Goal: Task Accomplishment & Management: Manage account settings

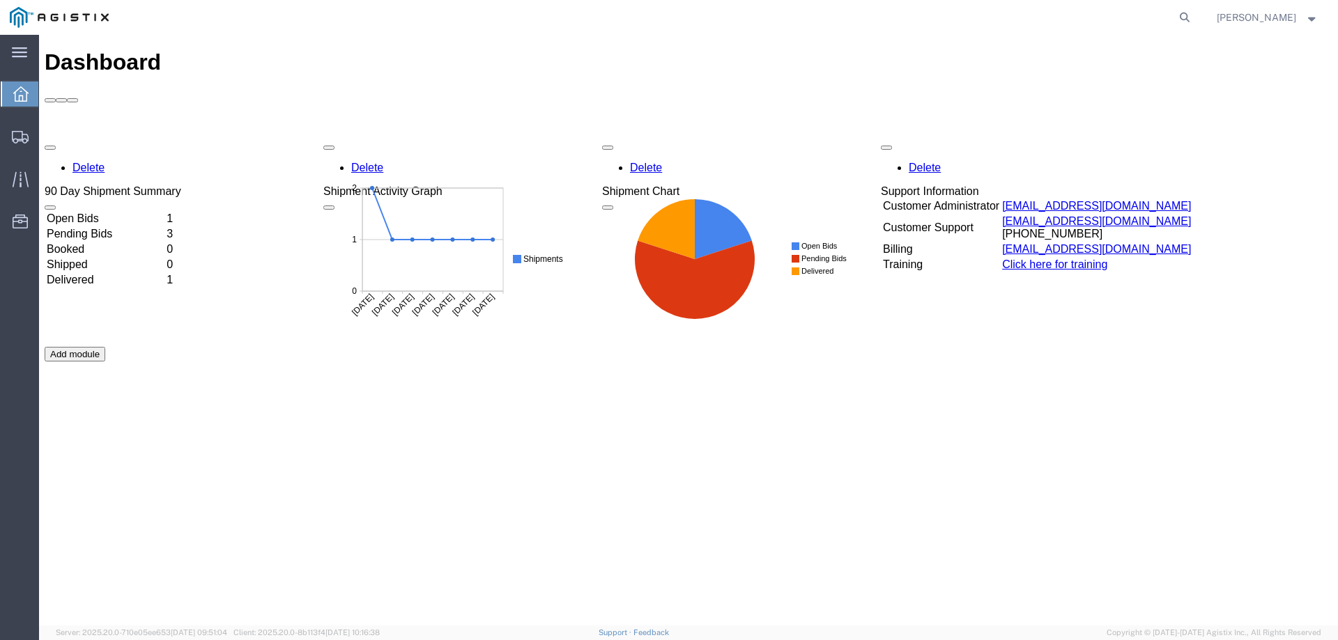
click at [116, 212] on td "Open Bids" at bounding box center [105, 219] width 118 height 14
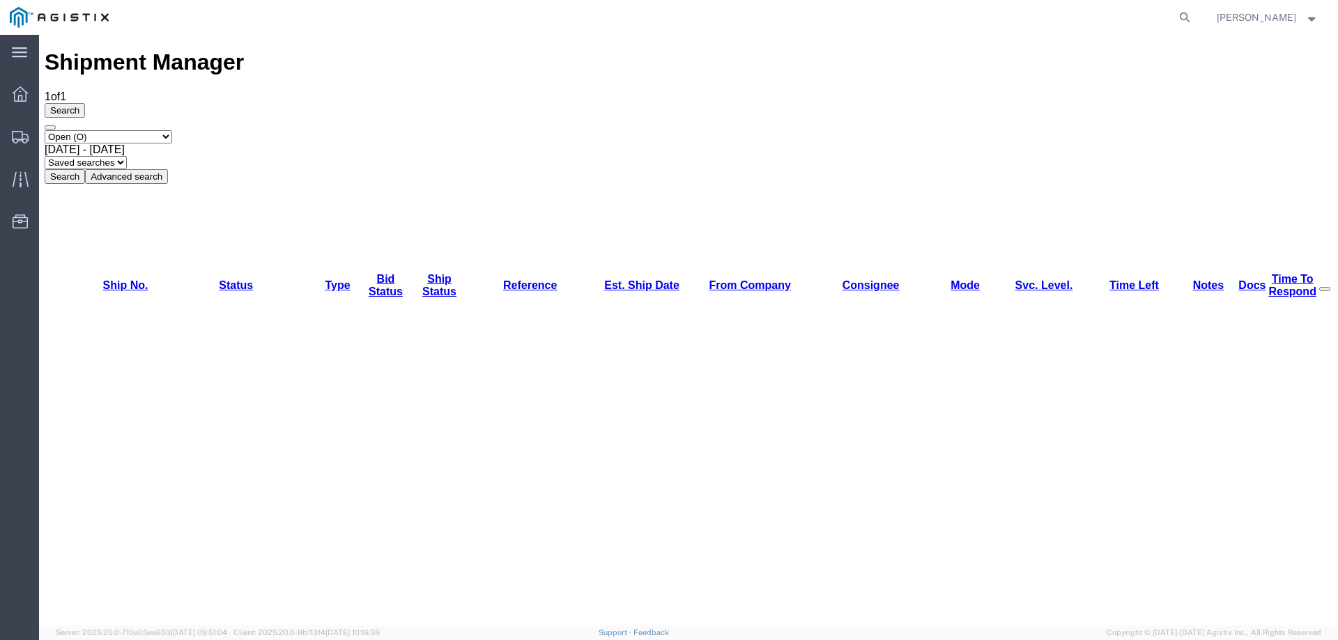
drag, startPoint x: 118, startPoint y: 160, endPoint x: 109, endPoint y: 179, distance: 21.8
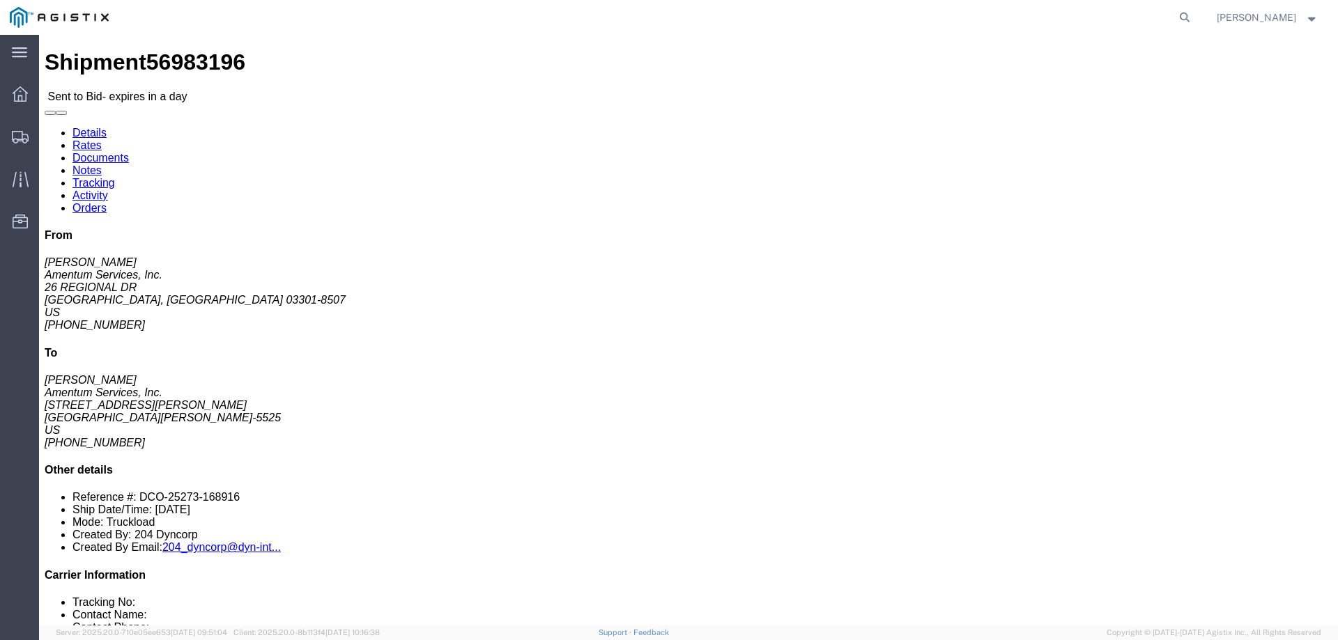
drag, startPoint x: 700, startPoint y: 155, endPoint x: 521, endPoint y: 111, distance: 184.6
click div "Pickup & Delivery Dates [DATE] 14:38 - [DATE] 17:00 [DATE] 14:00 - [DATE] 15:00…"
copy div "Pickup & Delivery Dates [DATE] 14:38 - [DATE] 17:00 [DATE] 14:00 - [DATE] 15:00"
drag, startPoint x: 139, startPoint y: 175, endPoint x: 15, endPoint y: 118, distance: 136.6
click div "Ship From Amentum Services, Inc. ([PERSON_NAME]) TACLS_603-[GEOGRAPHIC_DATA], […"
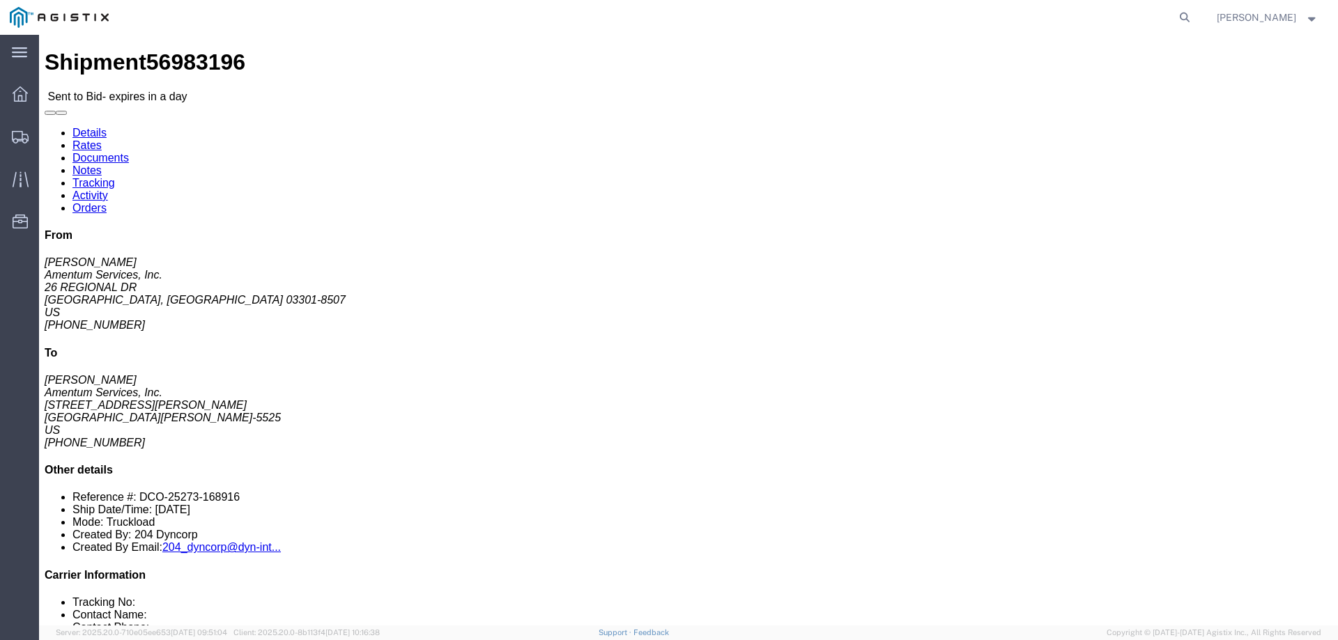
copy div "Ship From Amentum Services, Inc. ([PERSON_NAME]) TACLS_603-[GEOGRAPHIC_DATA], […"
drag, startPoint x: 383, startPoint y: 178, endPoint x: 269, endPoint y: 114, distance: 131.4
click div "Ship To Amentum Services, Inc. ([PERSON_NAME]) TACLS_633-[PERSON_NAME], [GEOGRA…"
copy div "Ship To Amentum Services, Inc. ([PERSON_NAME]) TACLS_633-[PERSON_NAME], [GEOGRA…"
click button "button"
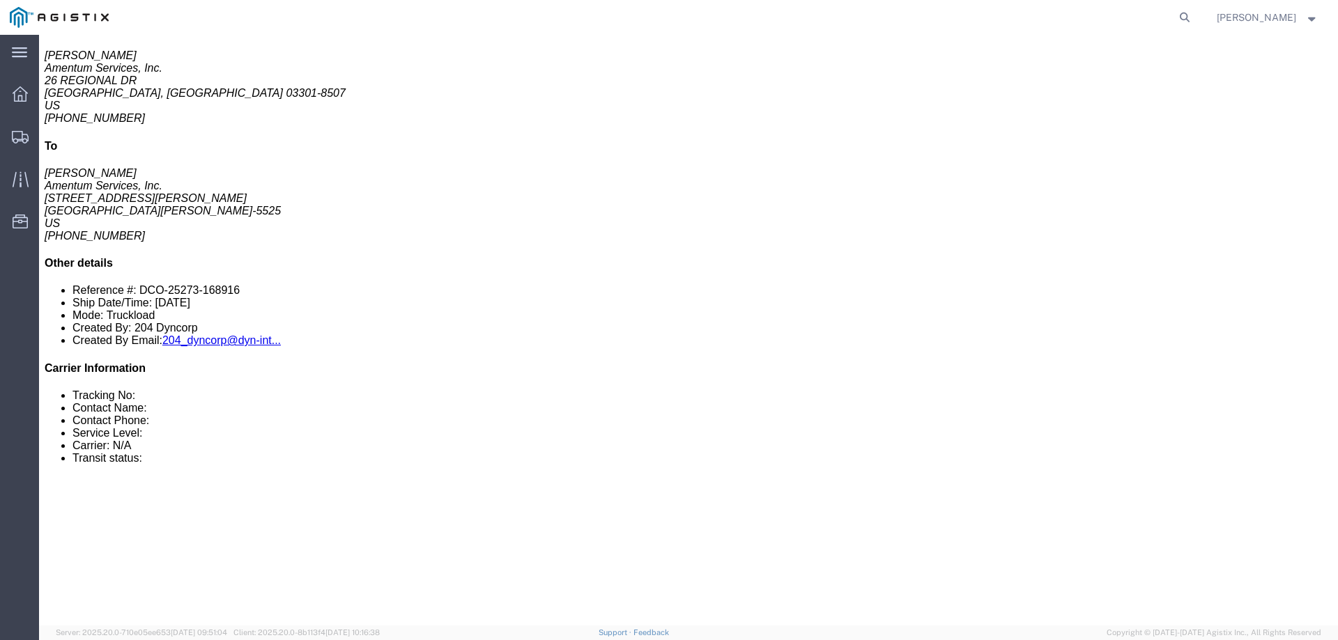
scroll to position [209, 0]
drag, startPoint x: 235, startPoint y: 312, endPoint x: 34, endPoint y: 249, distance: 210.3
click div "1 Crate(s) Total weight: 1690.00 LBS Dimensions: L 147.00 x W 73.00 x H 82.00 I…"
copy div "1 Crate(s) Total weight: 1690.00 LBS Dimensions: L 147.00 x W 73.00 x H 82.00 IN"
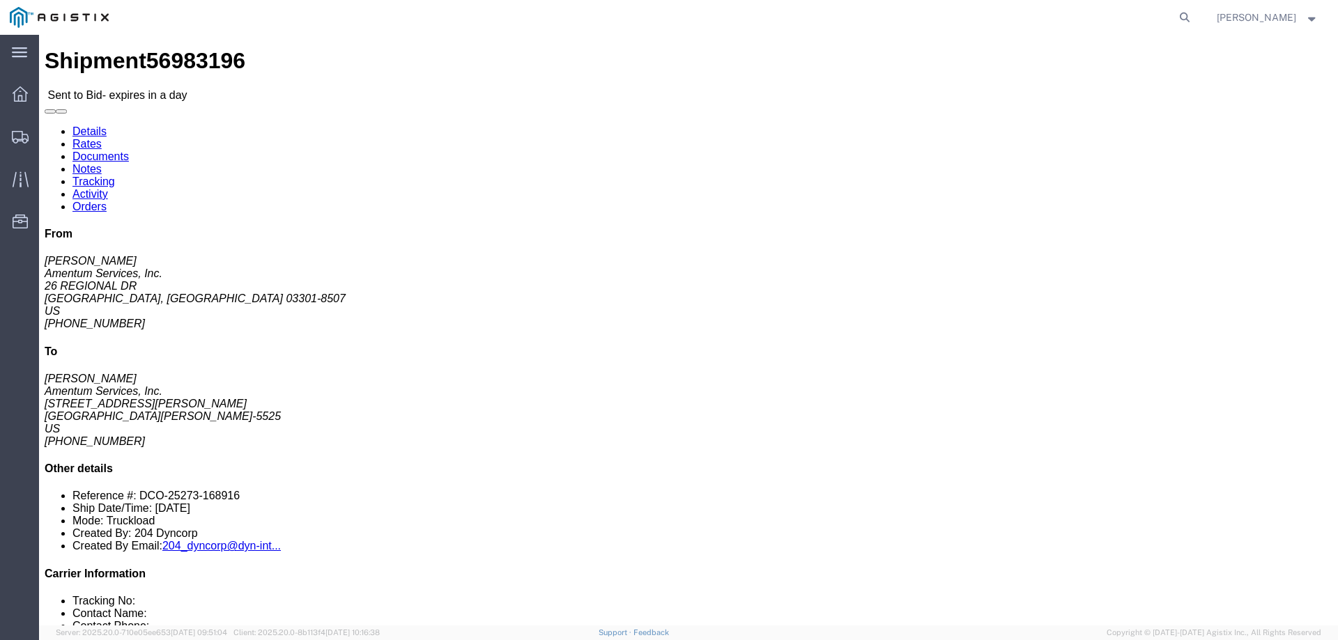
scroll to position [0, 0]
click link "Notes"
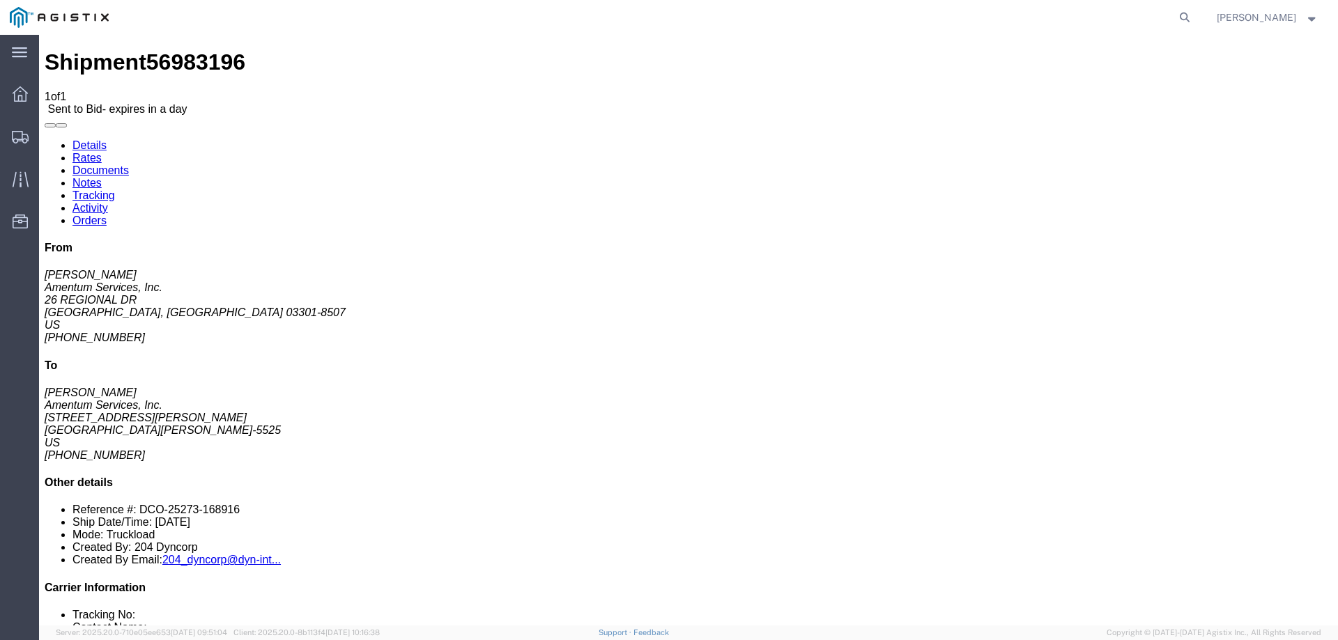
click at [129, 164] on link "Documents" at bounding box center [100, 170] width 56 height 12
click at [86, 139] on link "Details" at bounding box center [89, 145] width 34 height 12
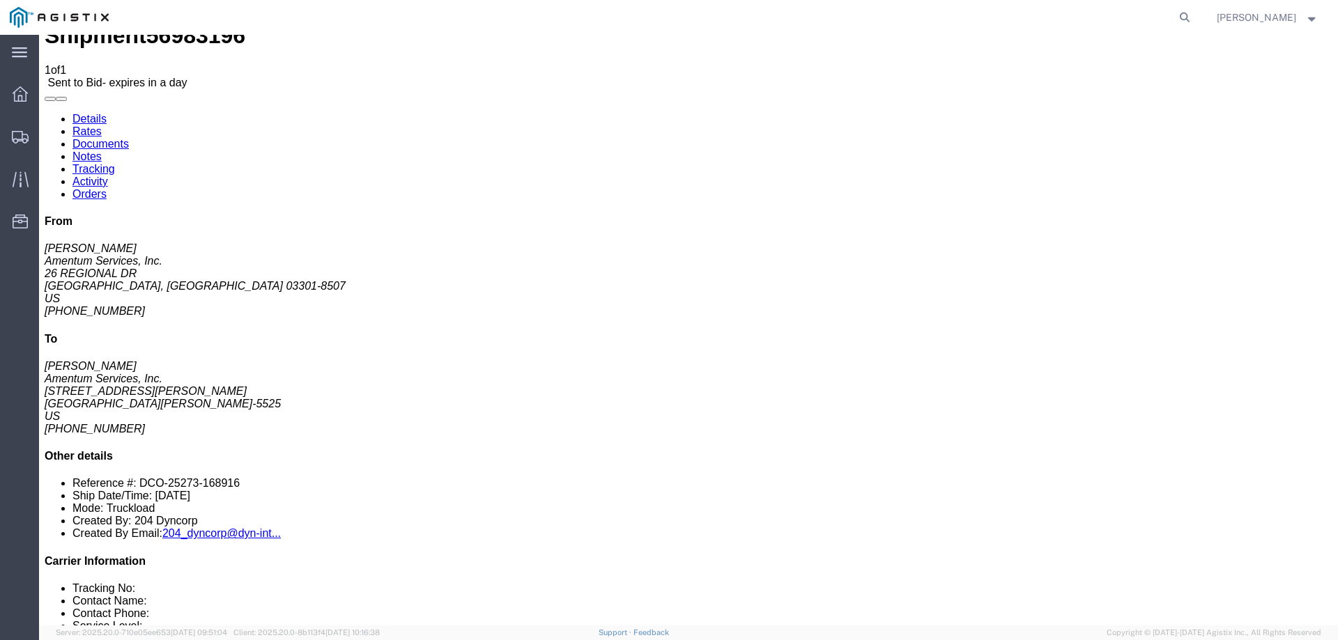
scroll to position [24, 0]
